Goal: Task Accomplishment & Management: Use online tool/utility

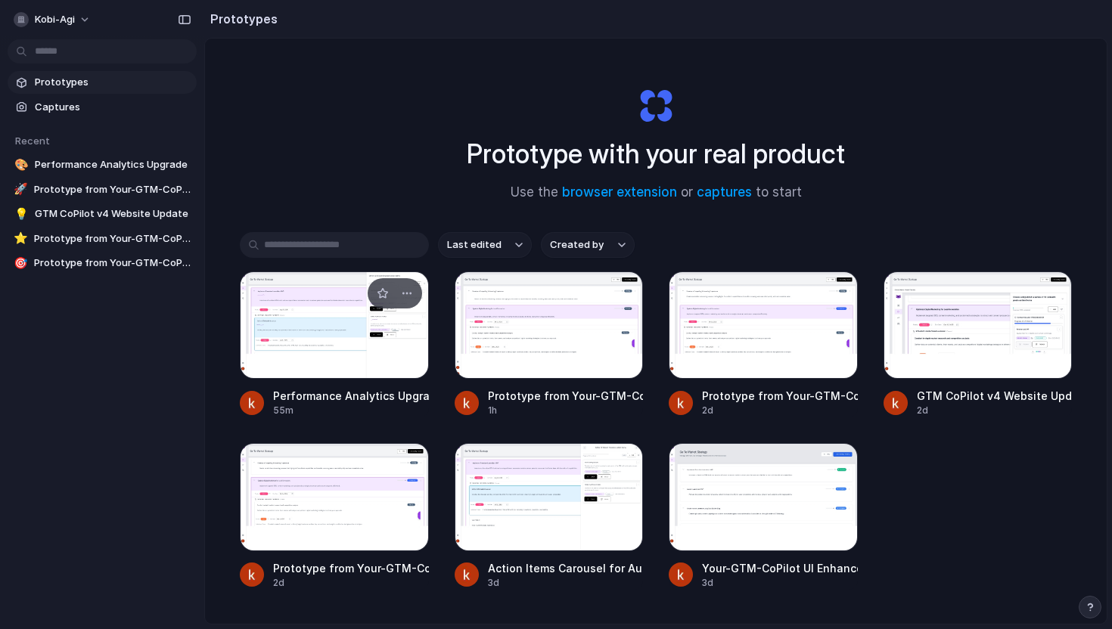
click at [331, 358] on div at bounding box center [334, 325] width 189 height 107
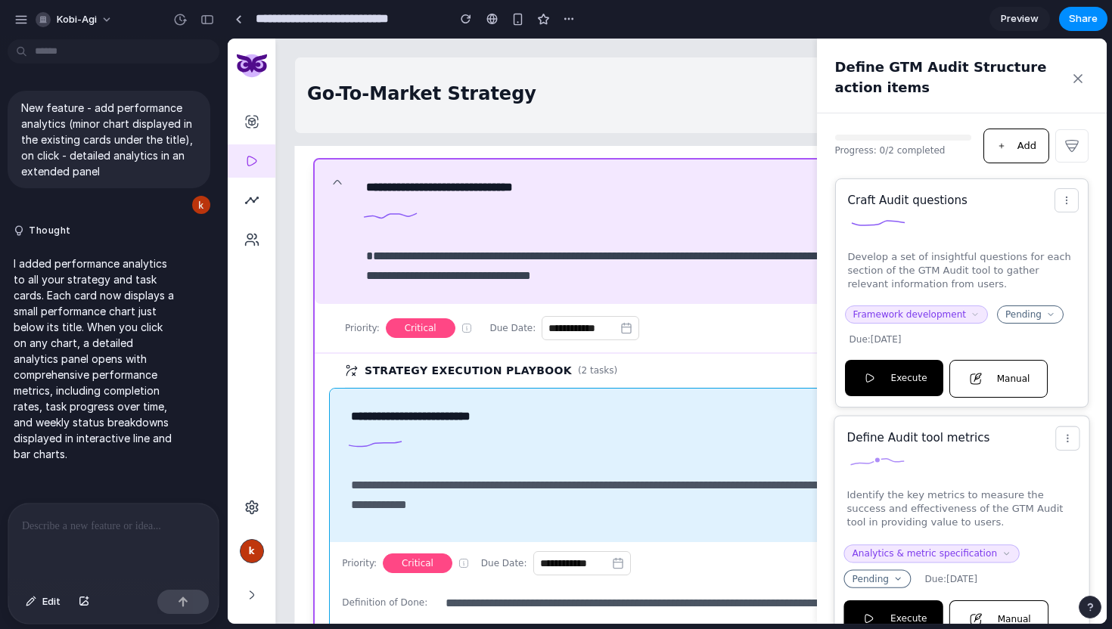
click at [874, 461] on circle at bounding box center [877, 460] width 6 height 6
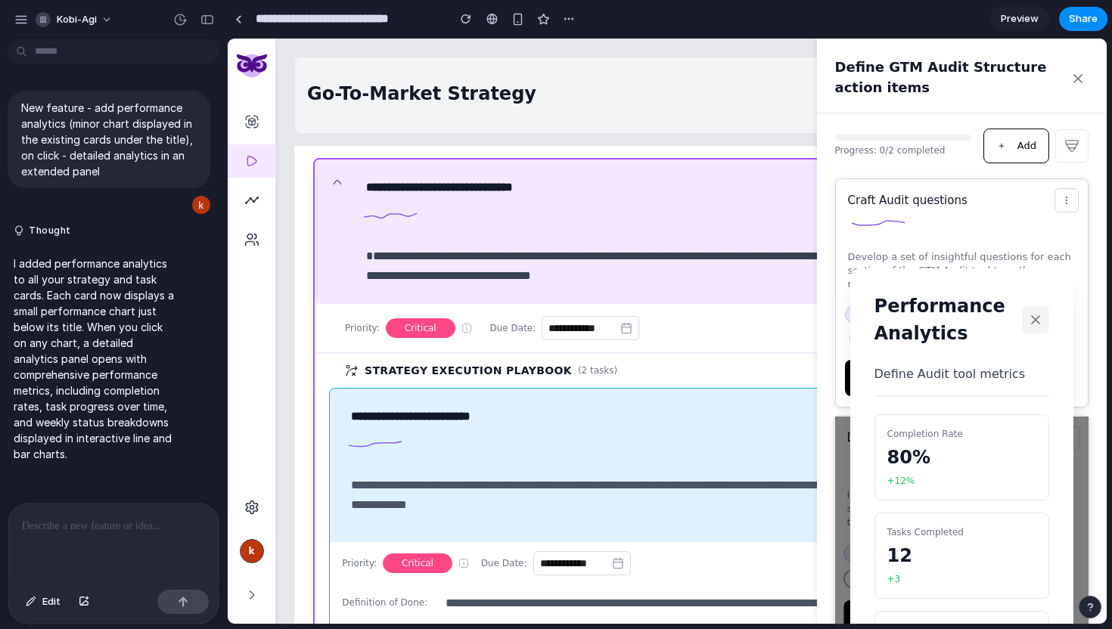
click at [1037, 319] on icon at bounding box center [1035, 319] width 15 height 15
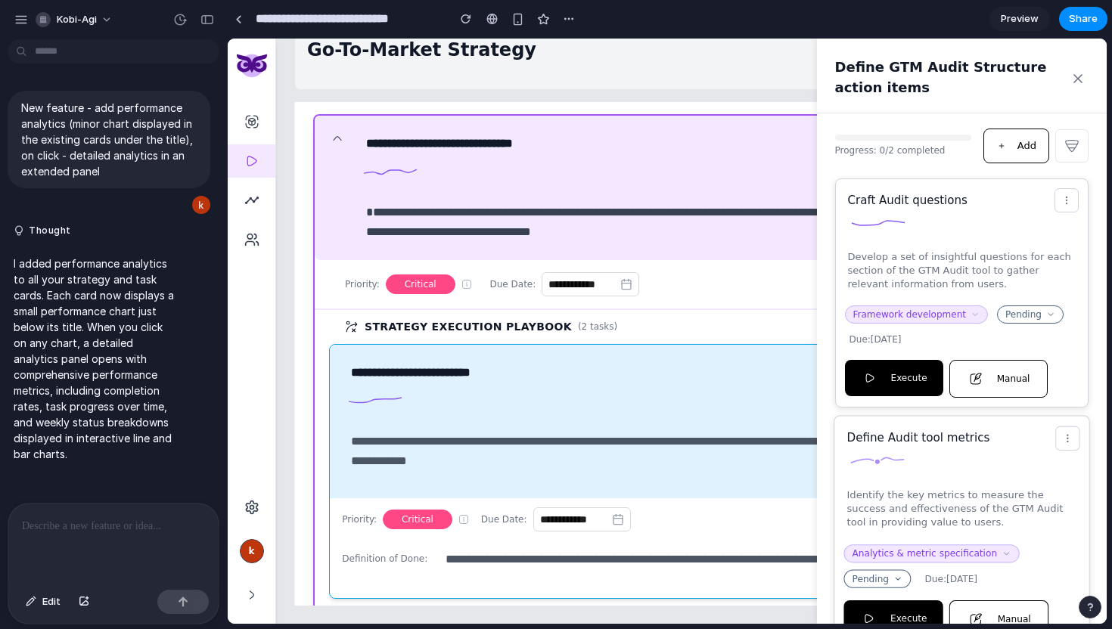
click at [879, 461] on circle at bounding box center [877, 462] width 6 height 6
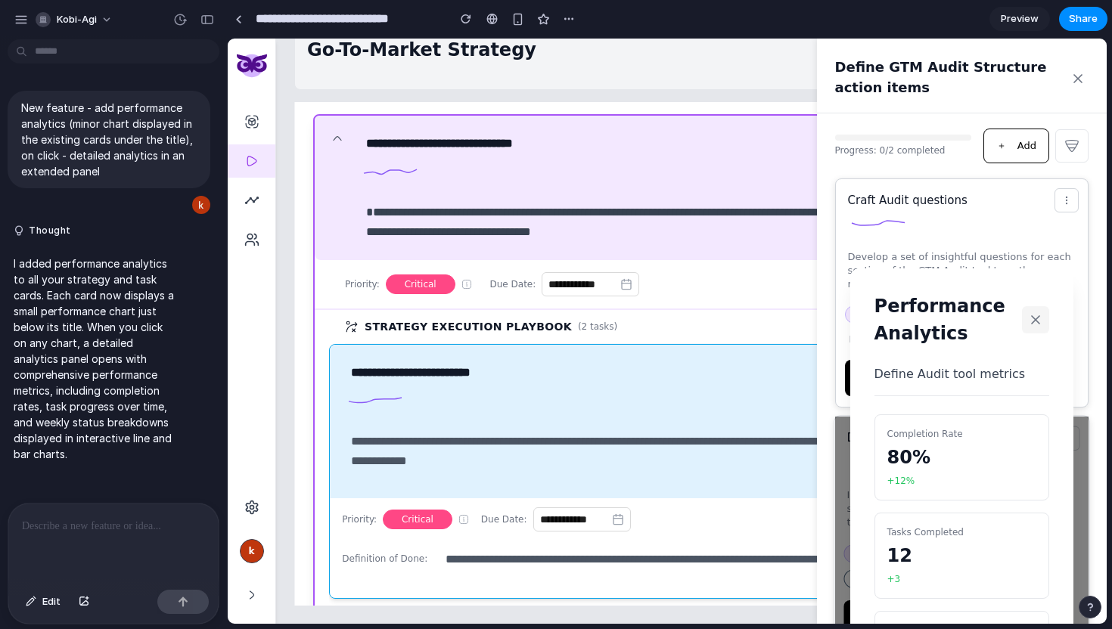
click at [1038, 319] on icon at bounding box center [1035, 319] width 15 height 15
